Goal: Transaction & Acquisition: Book appointment/travel/reservation

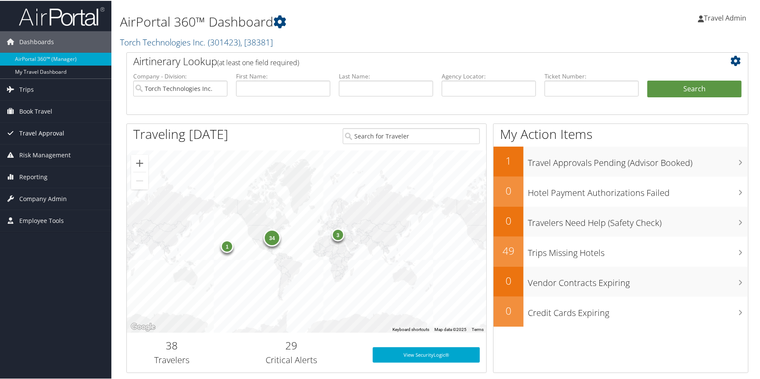
click at [54, 131] on span "Travel Approval" at bounding box center [41, 132] width 45 height 21
click at [65, 110] on link "Book Travel" at bounding box center [55, 110] width 111 height 21
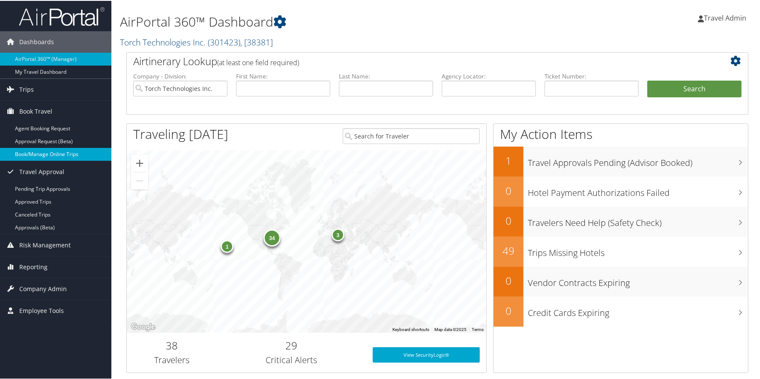
click at [53, 150] on link "Book/Manage Online Trips" at bounding box center [55, 153] width 111 height 13
